Goal: Task Accomplishment & Management: Manage account settings

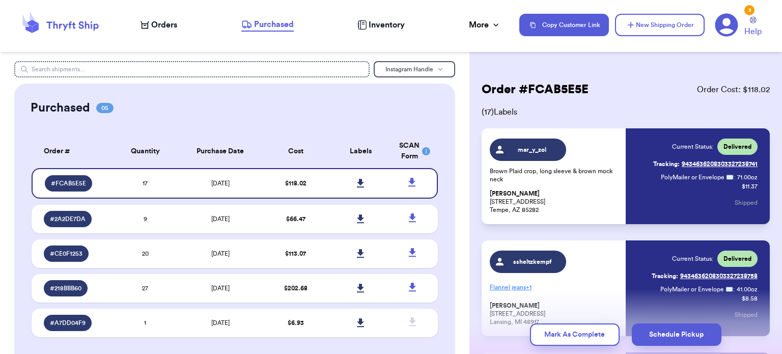
click at [157, 24] on span "Orders" at bounding box center [164, 25] width 26 height 12
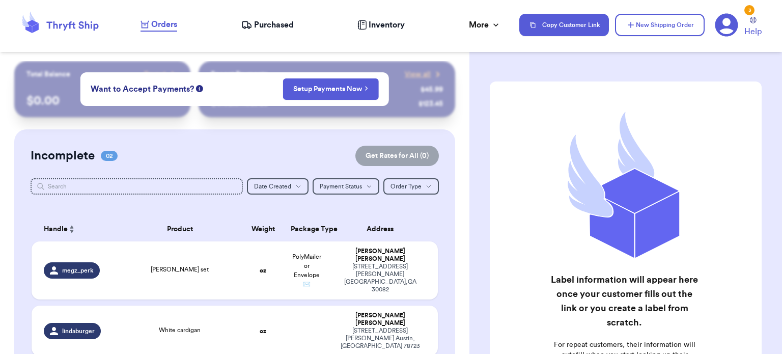
click at [258, 28] on span "Purchased" at bounding box center [274, 25] width 40 height 12
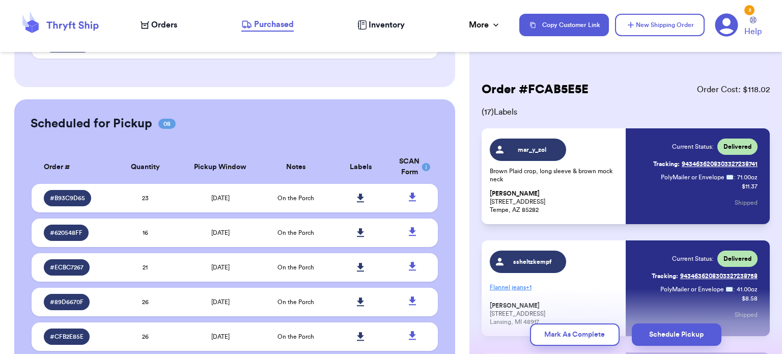
scroll to position [291, 0]
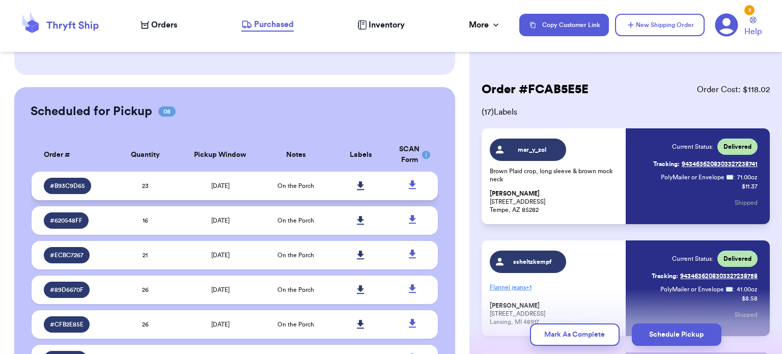
click at [254, 185] on td "[DATE]" at bounding box center [220, 185] width 85 height 28
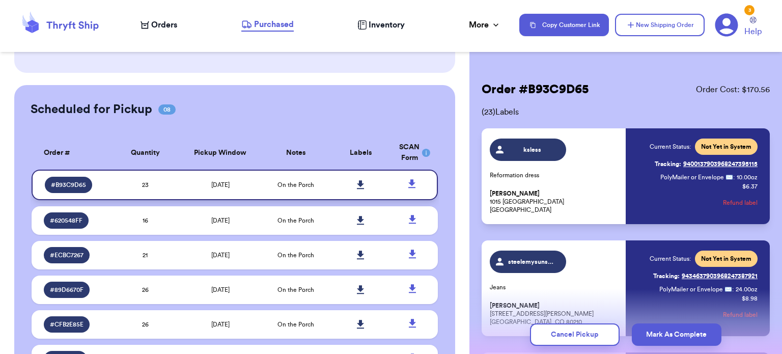
scroll to position [289, 0]
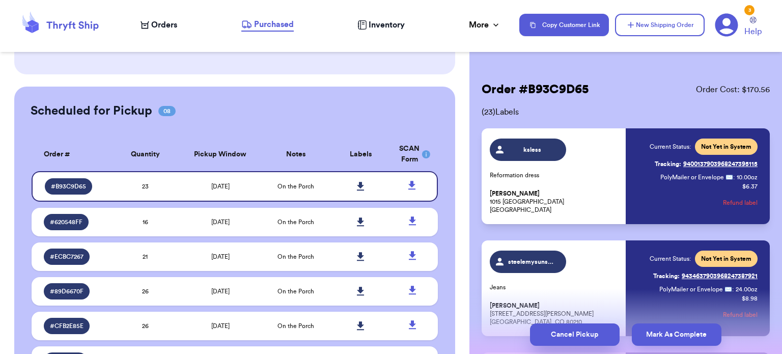
click at [600, 338] on button "Cancel Pickup" at bounding box center [575, 334] width 90 height 22
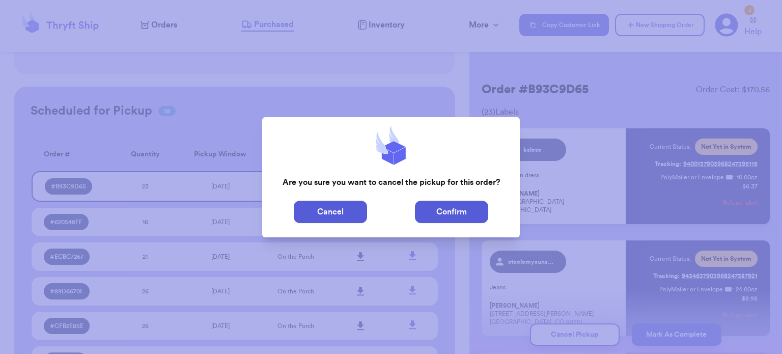
click at [438, 212] on button "Confirm" at bounding box center [451, 211] width 73 height 22
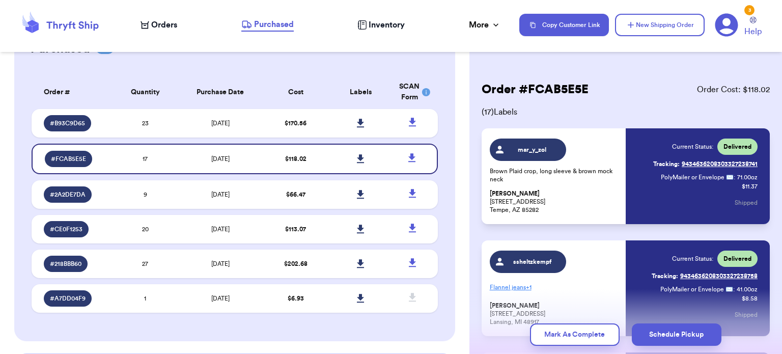
scroll to position [45, 0]
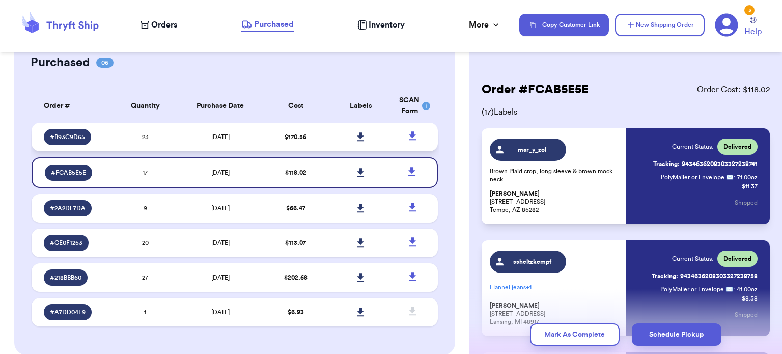
click at [242, 138] on td "[DATE]" at bounding box center [220, 137] width 85 height 28
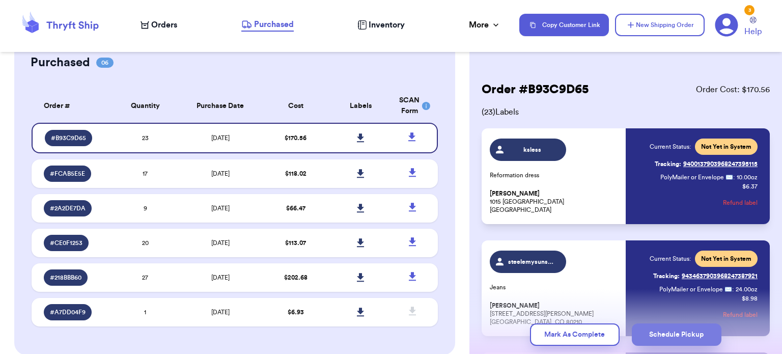
click at [659, 328] on button "Schedule Pickup" at bounding box center [676, 334] width 90 height 22
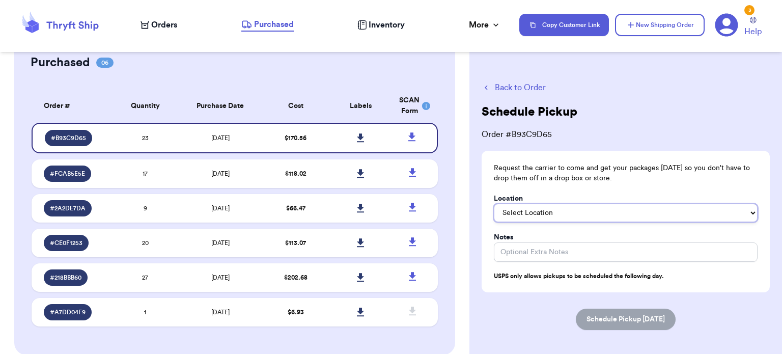
click at [629, 217] on select "Select Location In/At Mailbox On the Porch Front Door Back Door Side Door Knock…" at bounding box center [626, 213] width 264 height 18
click at [494, 204] on select "Select Location In/At Mailbox On the Porch Front Door Back Door Side Door Knock…" at bounding box center [626, 213] width 264 height 18
click at [613, 212] on select "In/At Mailbox On the Porch Front Door Back Door Side Door Knock on Door/Ring Be…" at bounding box center [626, 213] width 264 height 18
select select "On the Porch"
click at [494, 204] on select "In/At Mailbox On the Porch Front Door Back Door Side Door Knock on Door/Ring Be…" at bounding box center [626, 213] width 264 height 18
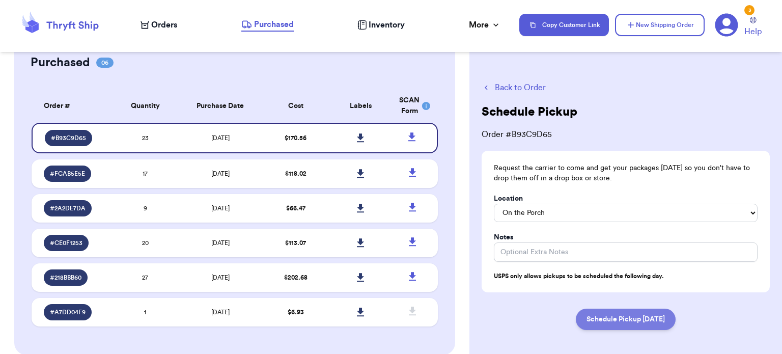
click at [630, 317] on button "Schedule Pickup [DATE]" at bounding box center [625, 318] width 100 height 21
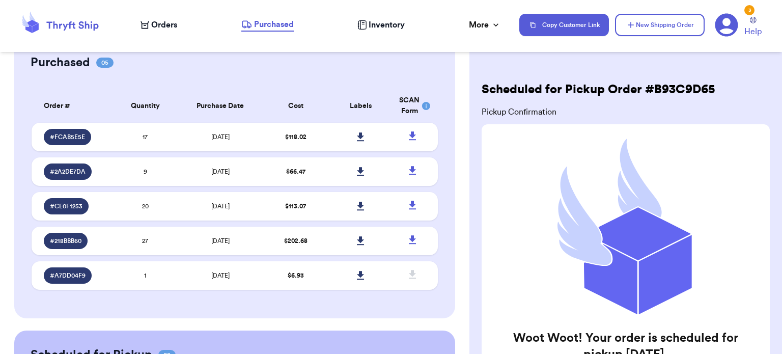
click at [749, 8] on div "3" at bounding box center [749, 10] width 10 height 10
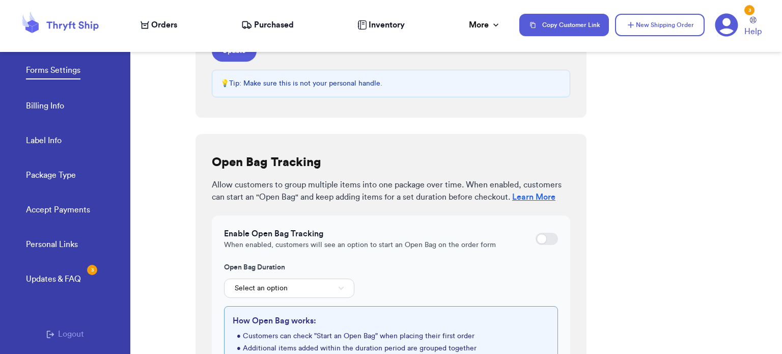
scroll to position [124, 0]
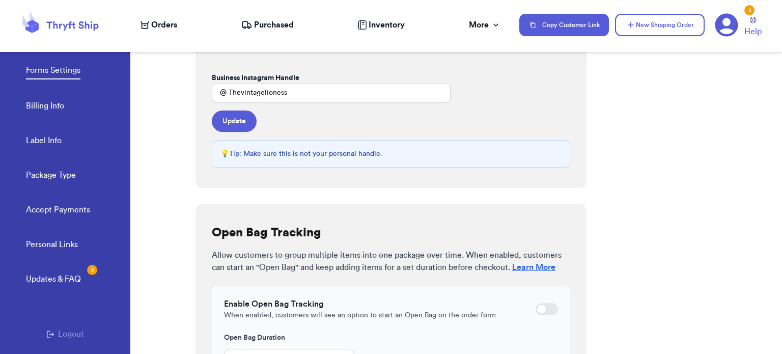
click at [64, 276] on div "Updates & FAQ 3" at bounding box center [53, 279] width 55 height 12
